Goal: Task Accomplishment & Management: Manage account settings

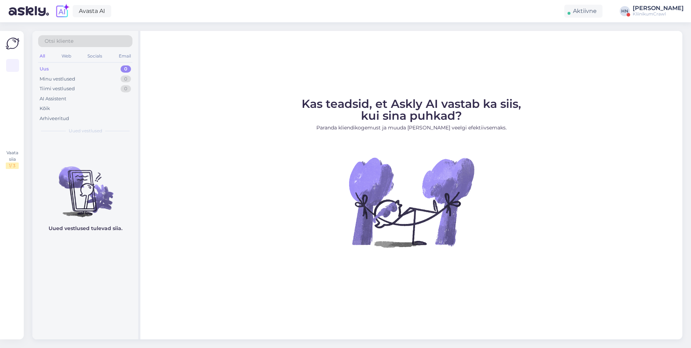
click at [163, 86] on div "Kas teadsid, et Askly AI vastab ka siis, kui sina puhkad? Paranda kliendikogemu…" at bounding box center [411, 185] width 542 height 309
click at [659, 12] on div "KliinikumCrawl" at bounding box center [657, 14] width 51 height 6
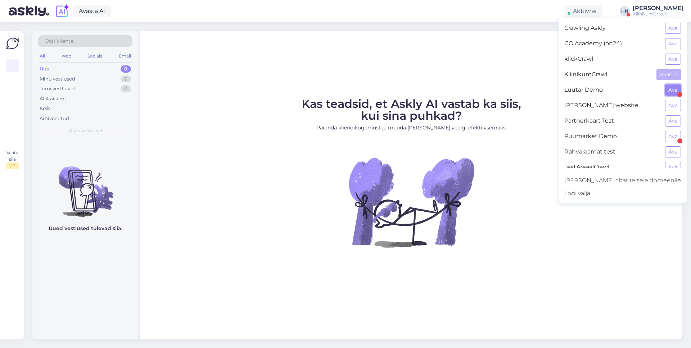
click at [673, 94] on button "Ava" at bounding box center [673, 90] width 16 height 11
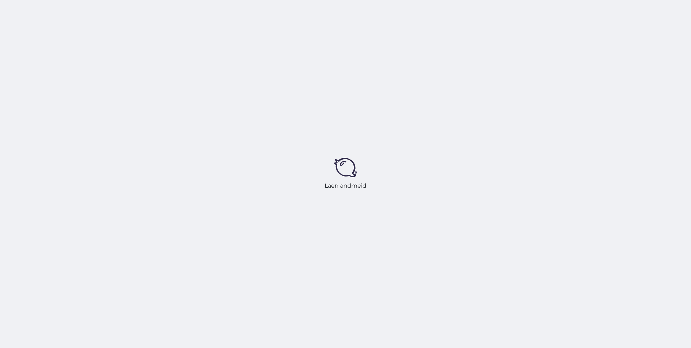
click at [474, 117] on div "Laen andmeid" at bounding box center [345, 174] width 691 height 348
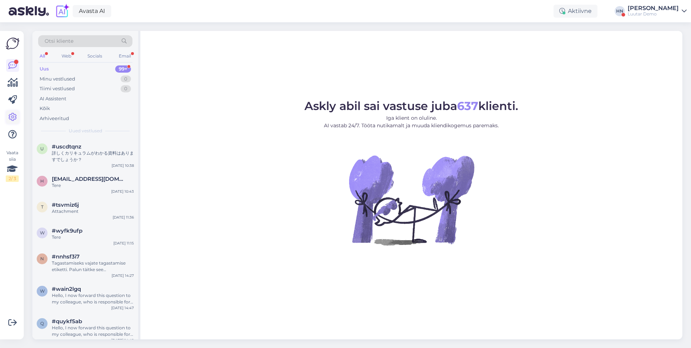
click at [18, 118] on link at bounding box center [12, 117] width 13 height 13
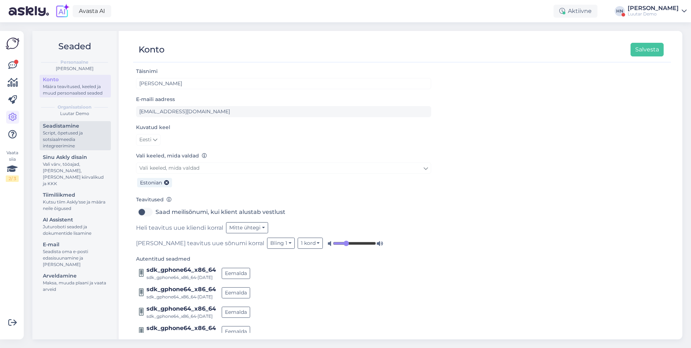
click at [73, 139] on div "Script, õpetused ja sotsiaalmeedia integreerimine" at bounding box center [75, 139] width 65 height 19
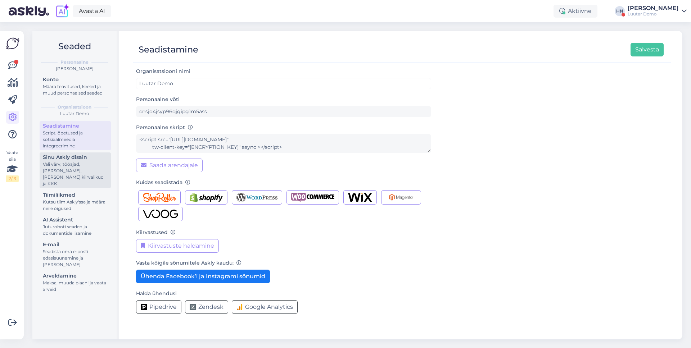
click at [90, 167] on div "Vali värv, tööajad, lisa meilivorm, kõne kiirvalikud ja KKK" at bounding box center [75, 174] width 65 height 26
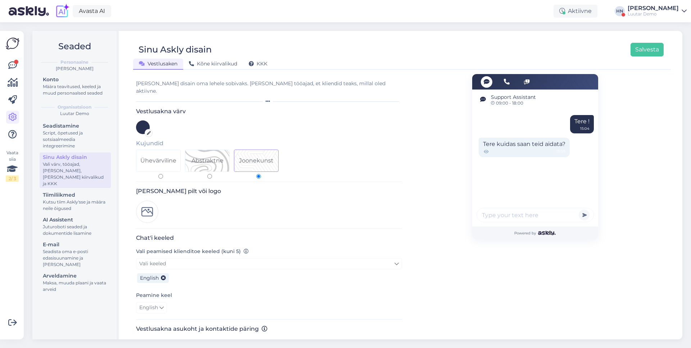
click at [635, 16] on div "Luutar Demo" at bounding box center [652, 14] width 51 height 6
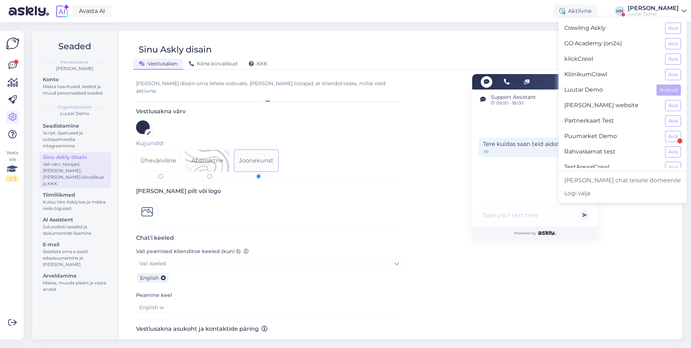
click at [626, 20] on div "Crawling Askly Ava GO Academy (on24) Ava klickCrawl Ava KliinikumCrawl Ava Luut…" at bounding box center [622, 110] width 128 height 185
click at [636, 12] on div "Luutar Demo" at bounding box center [652, 14] width 51 height 6
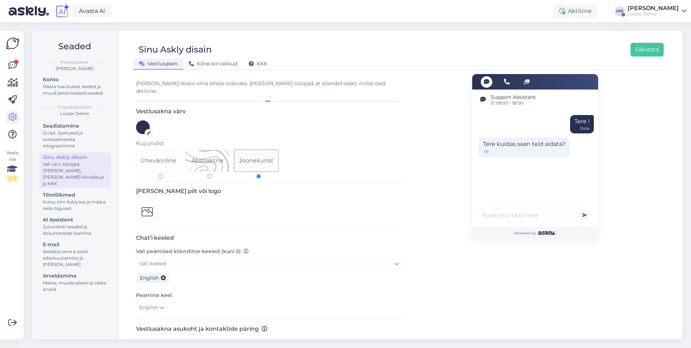
click at [636, 12] on div "Luutar Demo" at bounding box center [652, 14] width 51 height 6
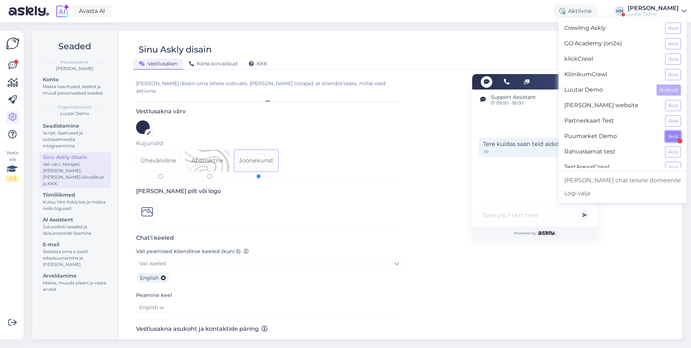
click at [668, 131] on button "Ava" at bounding box center [673, 136] width 16 height 11
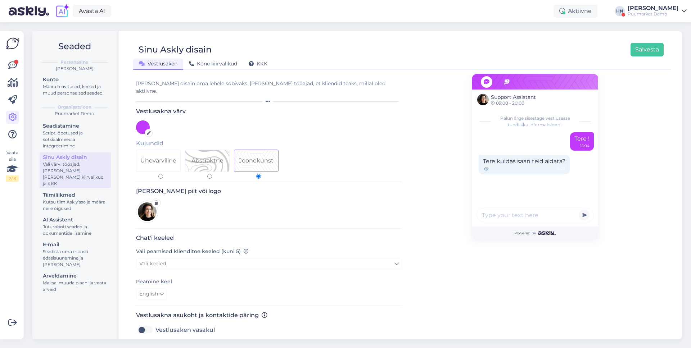
click at [655, 8] on div "[PERSON_NAME]" at bounding box center [652, 8] width 51 height 6
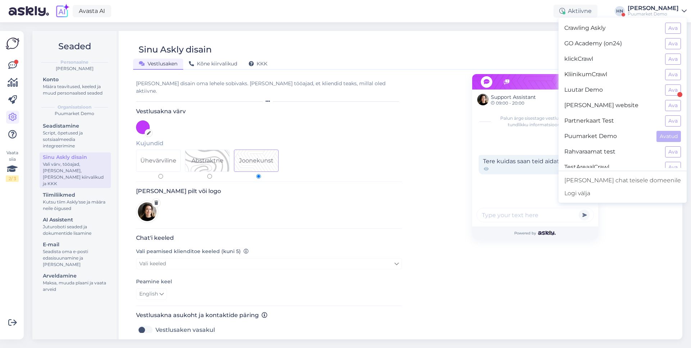
click at [340, 50] on div "Sinu Askly disain Salvesta" at bounding box center [398, 50] width 530 height 14
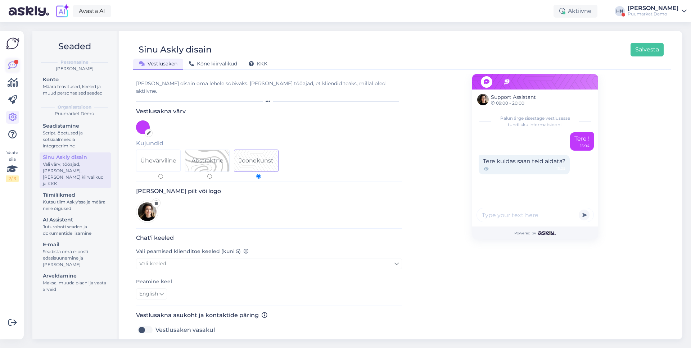
click at [10, 62] on icon at bounding box center [12, 65] width 9 height 9
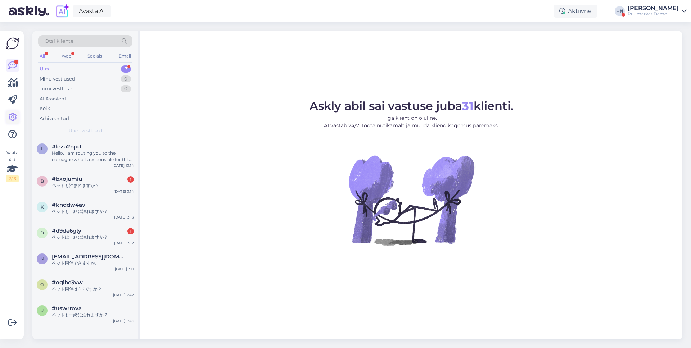
click at [16, 118] on icon at bounding box center [12, 117] width 9 height 9
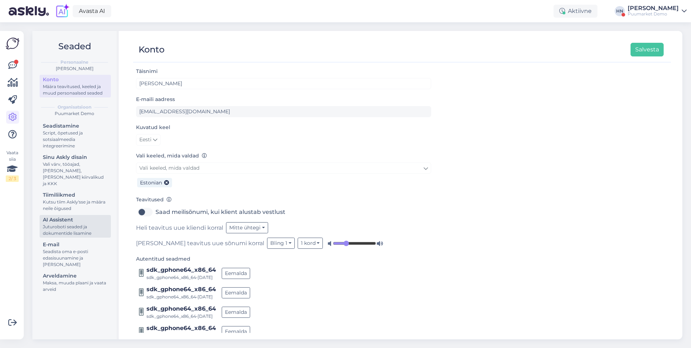
click at [68, 224] on div "Juturoboti seaded ja dokumentide lisamine" at bounding box center [75, 230] width 65 height 13
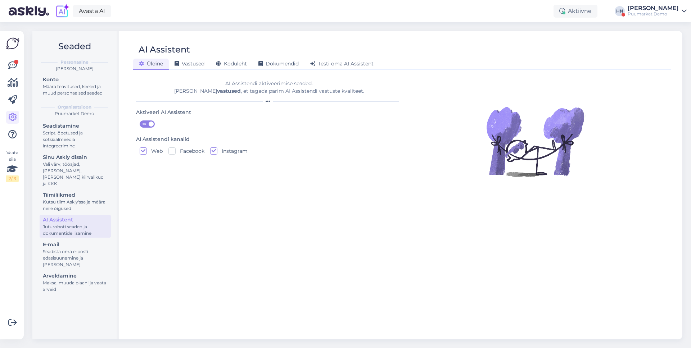
click at [153, 121] on label "ON" at bounding box center [266, 124] width 253 height 7
click at [140, 121] on input "ON" at bounding box center [140, 121] width 0 height 0
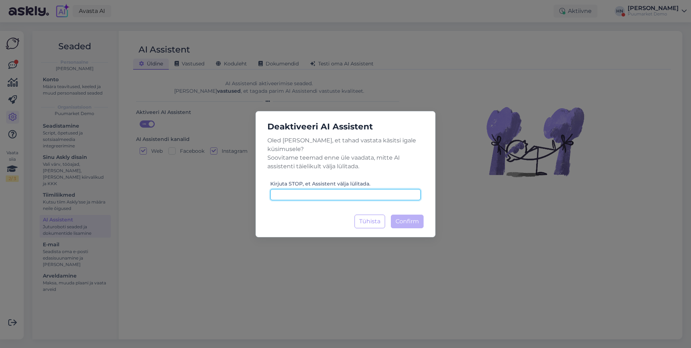
click at [336, 189] on input at bounding box center [345, 194] width 150 height 11
type input "STOP"
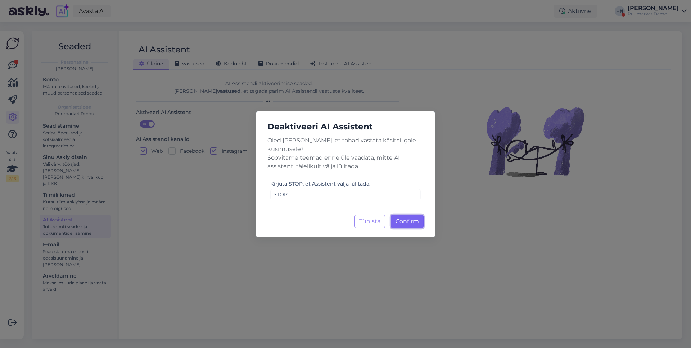
click at [409, 223] on button "Confirm Laadimine..." at bounding box center [407, 222] width 33 height 14
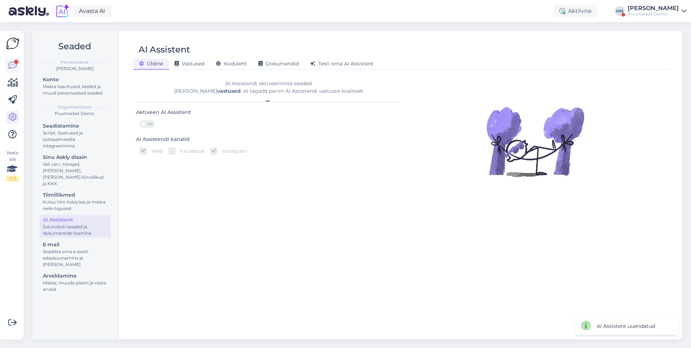
click at [18, 71] on link at bounding box center [12, 65] width 13 height 13
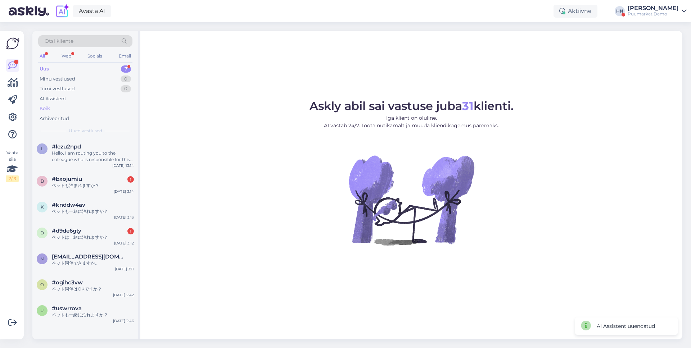
click at [63, 113] on div "Kõik" at bounding box center [85, 109] width 94 height 10
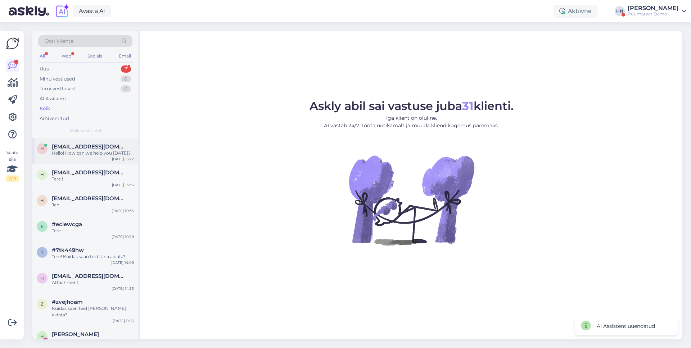
click at [76, 146] on span "hans@askly.me" at bounding box center [89, 147] width 75 height 6
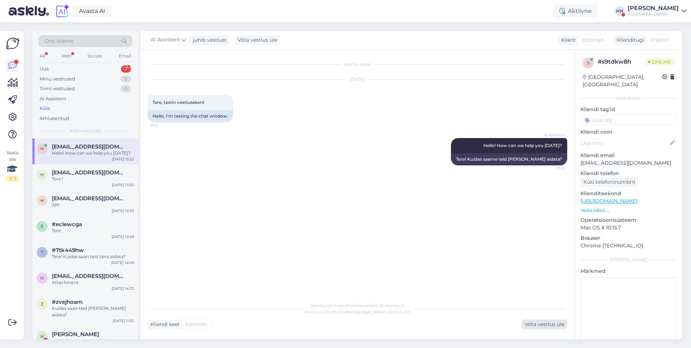
click at [527, 326] on div "Võta vestlus üle" at bounding box center [544, 325] width 45 height 10
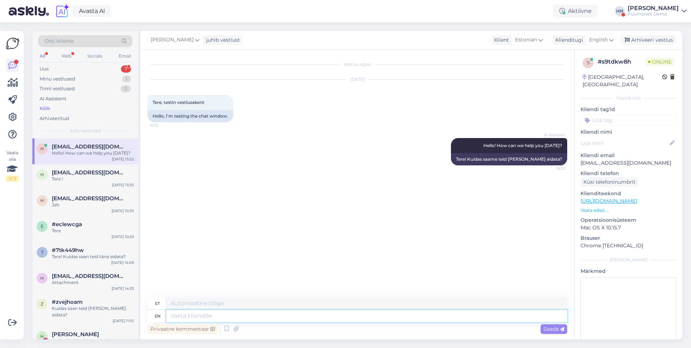
click at [403, 321] on textarea at bounding box center [366, 316] width 401 height 12
click at [583, 44] on div "Klienditugi English" at bounding box center [584, 40] width 65 height 10
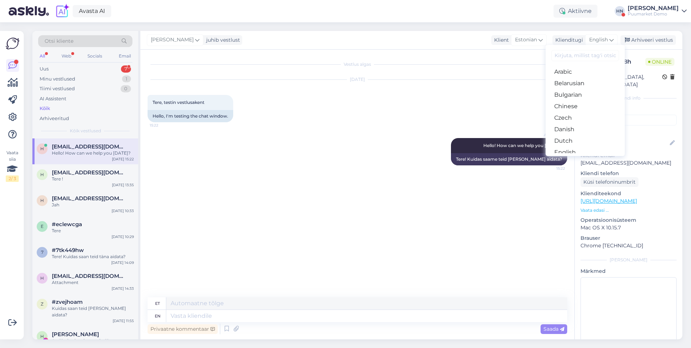
click at [580, 54] on input at bounding box center [585, 55] width 68 height 11
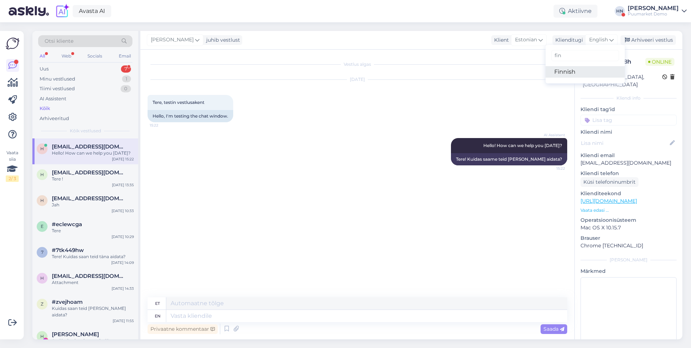
type input "fin"
click at [571, 72] on link "Finnish" at bounding box center [584, 72] width 79 height 12
click at [524, 90] on div "Oct 9 2025 Tere, testin vestlusakent 15:22 Hello, I'm testing the chat window." at bounding box center [356, 101] width 419 height 58
click at [463, 57] on div "Vestlus algas Oct 9 2025 Tere, testin vestlusakent 15:22 Hello, I'm testing the…" at bounding box center [360, 174] width 426 height 234
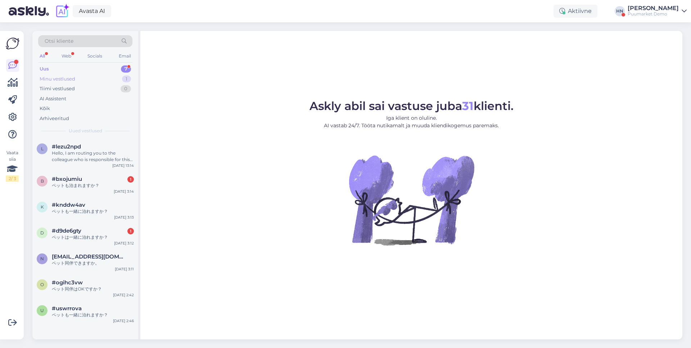
click at [88, 79] on div "Minu vestlused 1" at bounding box center [85, 79] width 94 height 10
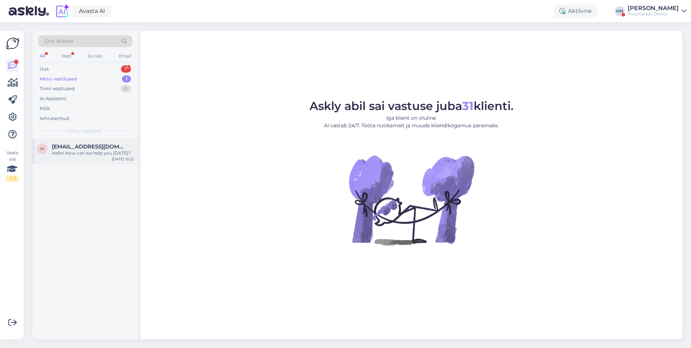
click at [82, 150] on div "Hello! How can we help you today?" at bounding box center [93, 153] width 82 height 6
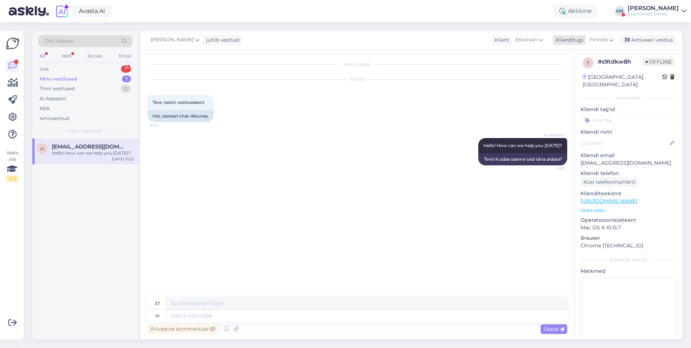
click at [608, 41] on div "Finnish" at bounding box center [601, 40] width 32 height 12
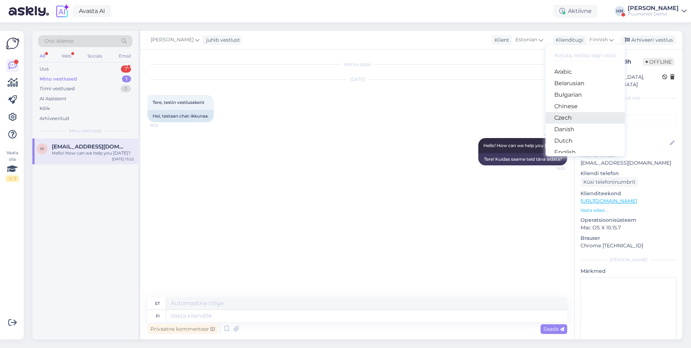
click at [591, 113] on link "Czech" at bounding box center [584, 118] width 79 height 12
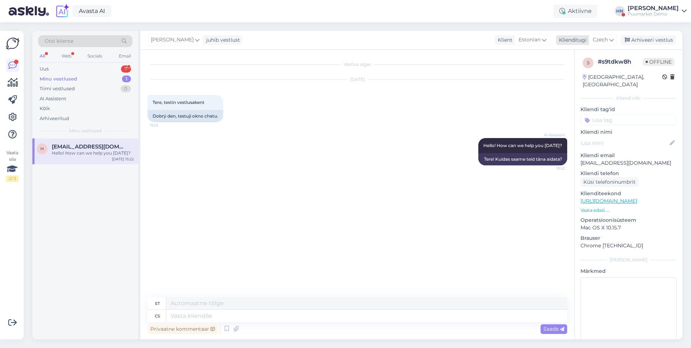
click at [599, 45] on div "Czech" at bounding box center [603, 40] width 29 height 12
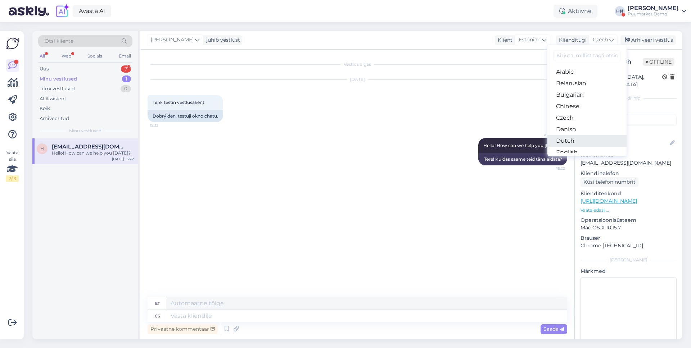
scroll to position [74, 0]
click at [578, 130] on link "German" at bounding box center [586, 125] width 79 height 12
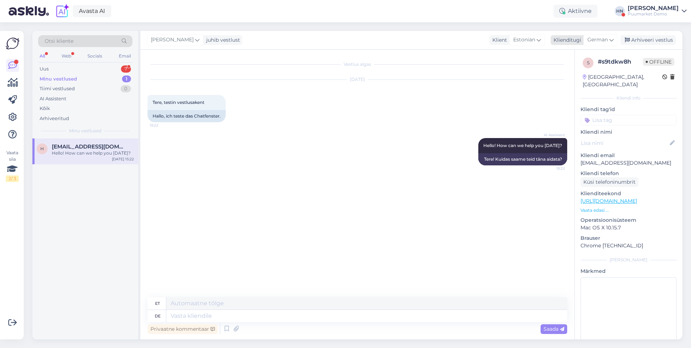
click at [606, 39] on span "German" at bounding box center [597, 40] width 21 height 8
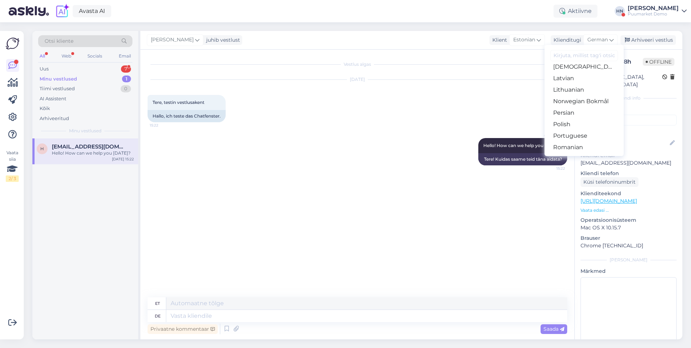
scroll to position [247, 0]
click at [571, 121] on link "Serbian" at bounding box center [583, 124] width 79 height 12
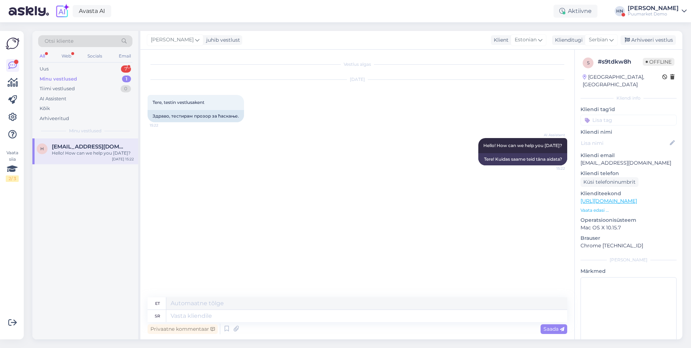
click at [415, 177] on div "Vestlus algas Oct 9 2025 Tere, testin vestlusakent 15:22 Здраво, тестирам прозо…" at bounding box center [360, 174] width 426 height 234
click at [473, 152] on icon at bounding box center [474, 152] width 2 height 4
click at [463, 176] on link "Näita Estonian tõlget" at bounding box center [444, 172] width 63 height 9
click at [455, 179] on div "Vestlus algas Oct 9 2025 Tere, testin vestlusakent 15:22 Здраво, тестирам прозо…" at bounding box center [360, 174] width 426 height 234
click at [305, 162] on div "AI Assistent Hello! How can we help you today? 15:22 Tere! Kuidas saame teid tä…" at bounding box center [356, 151] width 419 height 43
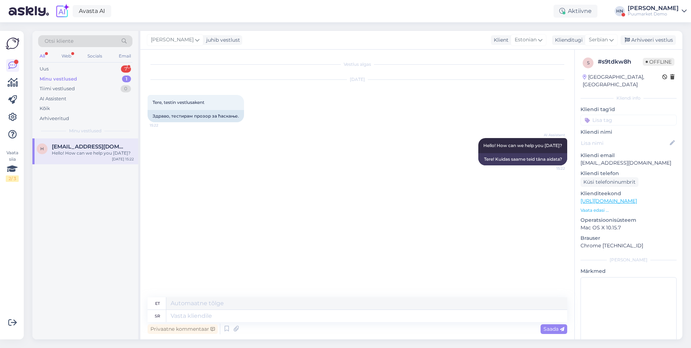
click at [88, 158] on div "h hans@askly.me Hello! How can we help you today? Oct 9 15:22" at bounding box center [85, 152] width 106 height 26
click at [81, 70] on div "Uus 7" at bounding box center [85, 69] width 94 height 10
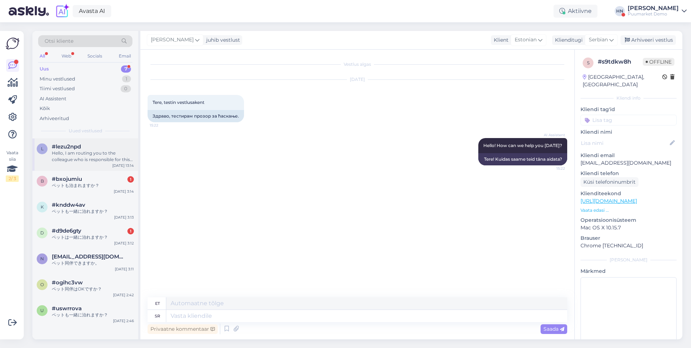
click at [99, 154] on div "Hello, I am routing you to the colleague who is responsible for this topic. A l…" at bounding box center [93, 156] width 82 height 13
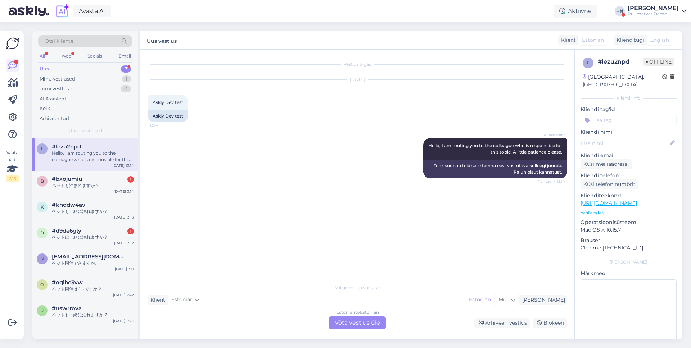
click at [226, 171] on div "AI Assistent Hello, I am routing you to the colleague who is responsible for th…" at bounding box center [356, 158] width 419 height 56
click at [509, 297] on span "Muu" at bounding box center [503, 299] width 11 height 6
click at [516, 276] on link "Dutch" at bounding box center [515, 278] width 79 height 12
click at [375, 326] on div "Estonian to Dutch Võta vestlus üle" at bounding box center [357, 323] width 57 height 13
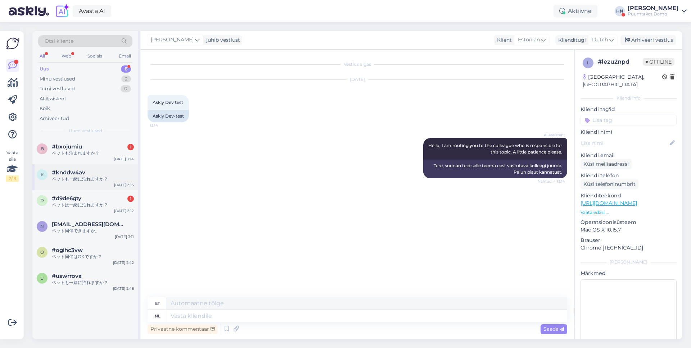
click at [76, 183] on div "k #knddw4av ペットも一緒に泊れますか？ Feb 28 3:13" at bounding box center [85, 177] width 106 height 26
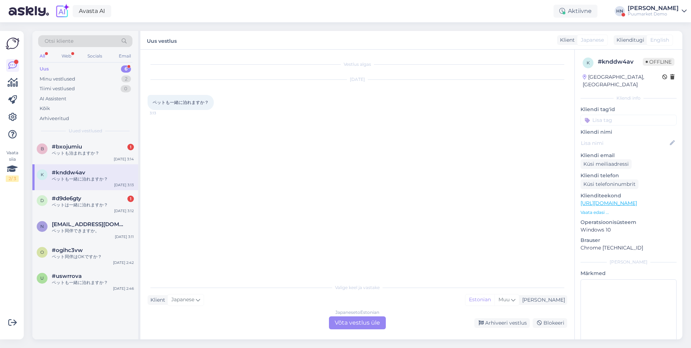
click at [377, 318] on div "Japanese to Estonian Võta vestlus üle" at bounding box center [357, 323] width 57 height 13
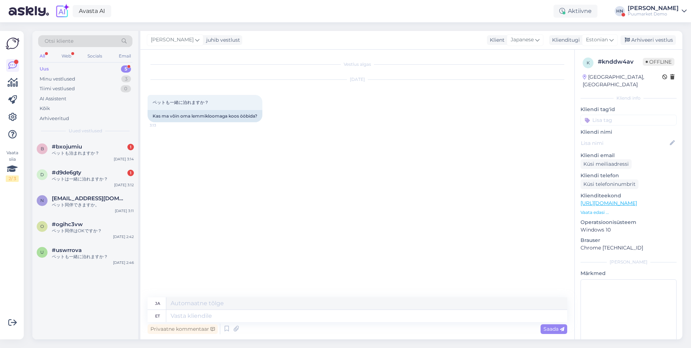
click at [358, 230] on div "Vestlus algas Feb 28 2025 ペットも一緒に泊れますか？ 3:13 Kas ma võin oma lemmikloomaga koos…" at bounding box center [360, 174] width 426 height 234
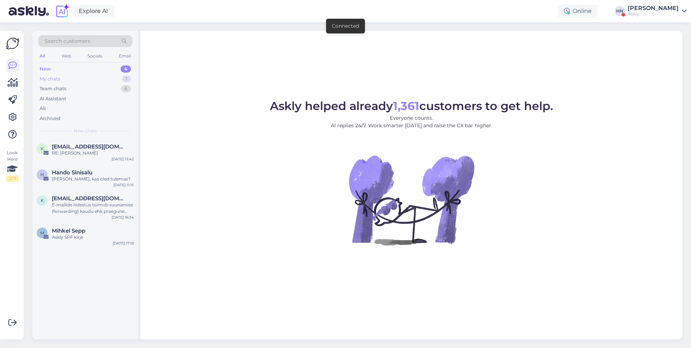
click at [87, 80] on div "My chats 1" at bounding box center [85, 79] width 94 height 10
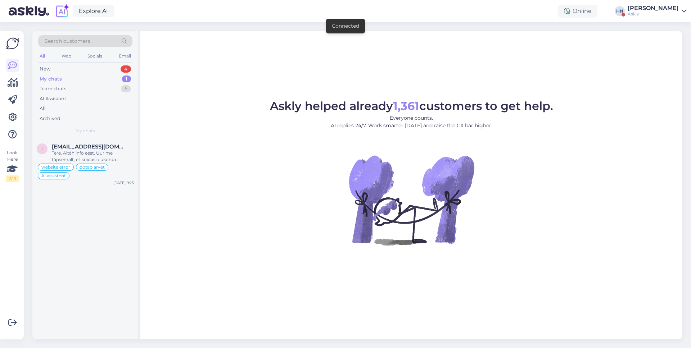
click at [85, 136] on div "Search customers All Web Socials Email New 4 My chats 1 Team chats 6 AI Assista…" at bounding box center [85, 85] width 106 height 108
click at [83, 148] on span "info@mybreden.com" at bounding box center [89, 147] width 75 height 6
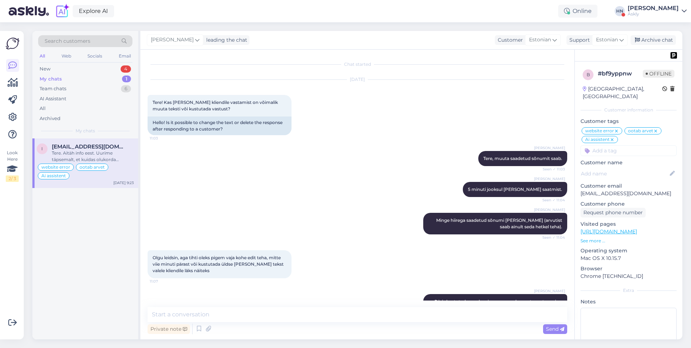
scroll to position [1925, 0]
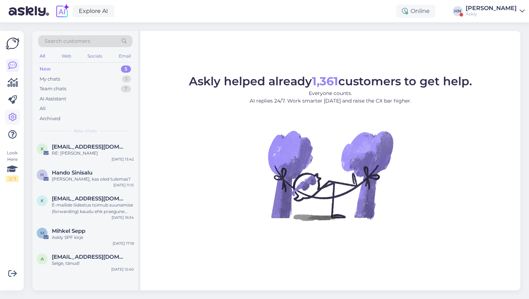
click at [8, 119] on icon at bounding box center [12, 117] width 9 height 9
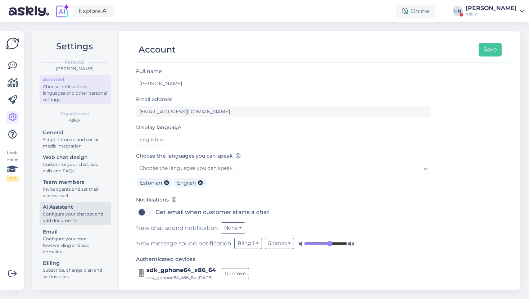
click at [83, 215] on div "Configure your chatbot and add documents" at bounding box center [75, 217] width 65 height 13
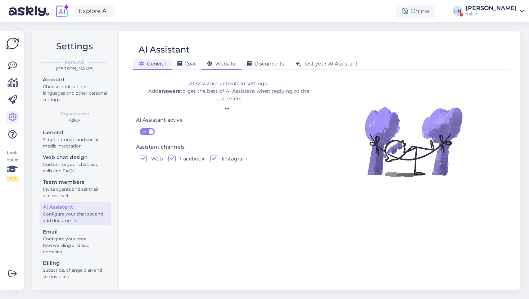
click at [231, 69] on div "Website" at bounding box center [221, 64] width 40 height 11
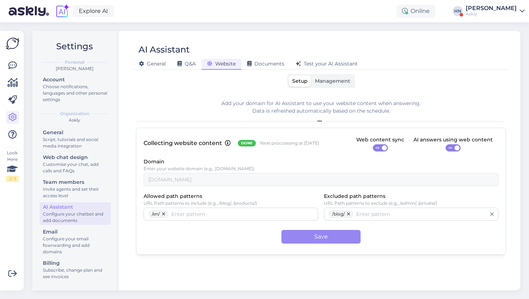
click at [345, 79] on span "Management" at bounding box center [332, 81] width 35 height 6
click at [311, 76] on input "Management" at bounding box center [311, 76] width 0 height 0
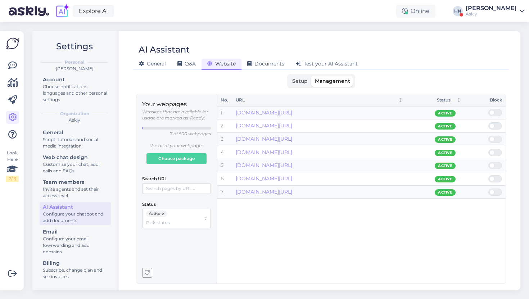
click at [152, 273] on div "Your webpages Websites that are available for usage are marked as 'Ready'. 7 of…" at bounding box center [176, 189] width 69 height 178
click at [145, 273] on icon "button" at bounding box center [147, 272] width 5 height 5
